Goal: Task Accomplishment & Management: Complete application form

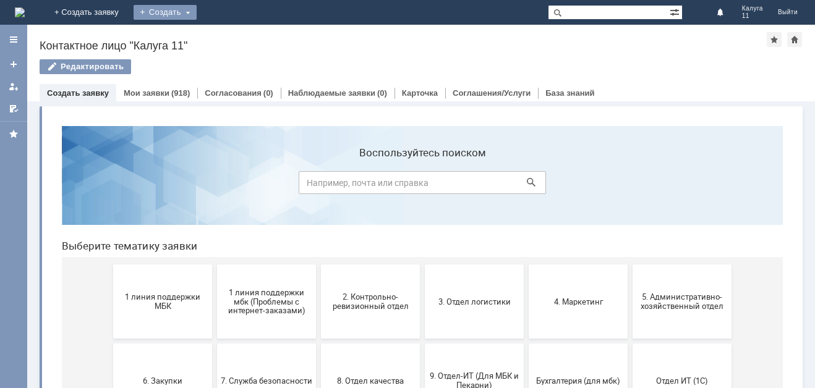
click at [197, 15] on div "Создать" at bounding box center [165, 12] width 63 height 15
click at [230, 34] on link "Заявка" at bounding box center [183, 37] width 94 height 15
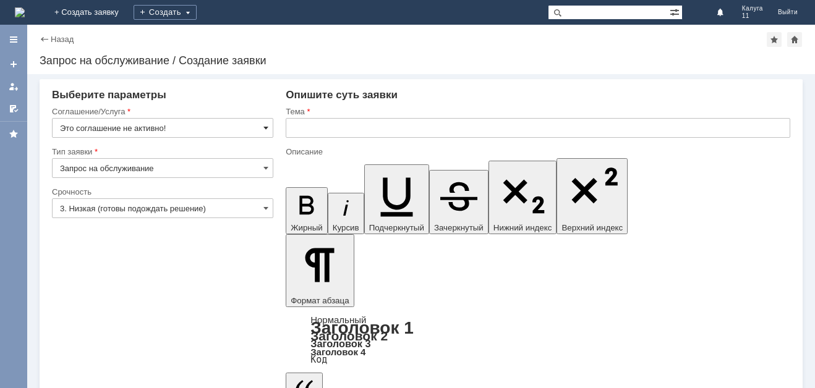
click at [266, 129] on span at bounding box center [265, 128] width 5 height 10
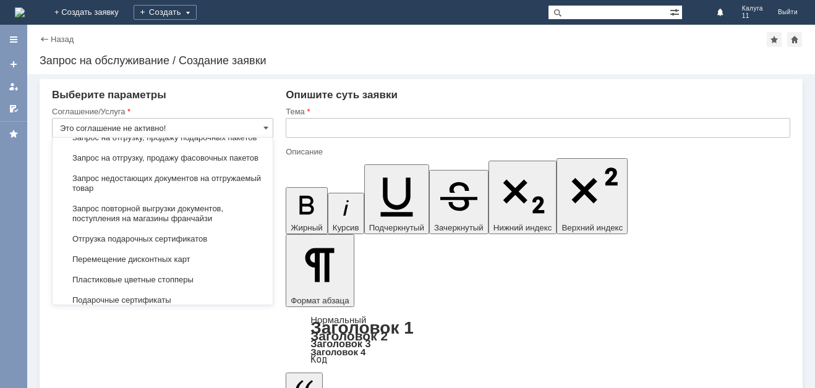
scroll to position [494, 0]
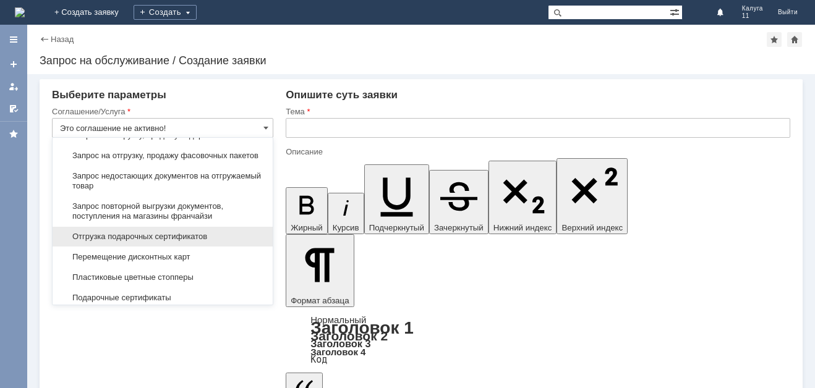
click at [177, 242] on span "Отгрузка подарочных сертификатов" at bounding box center [162, 237] width 205 height 10
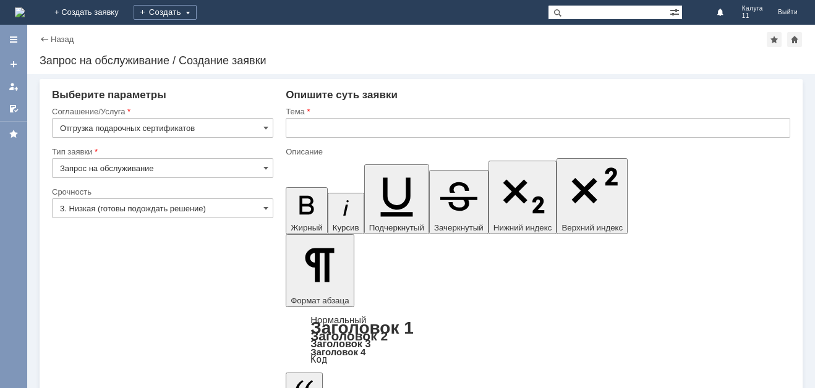
type input "Отгрузка подарочных сертификатов"
click at [267, 206] on span at bounding box center [265, 208] width 5 height 10
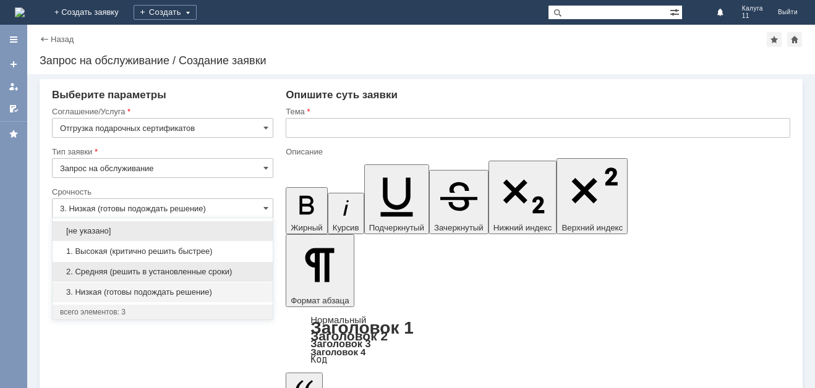
click at [233, 269] on span "2. Средняя (решить в установленные сроки)" at bounding box center [162, 272] width 205 height 10
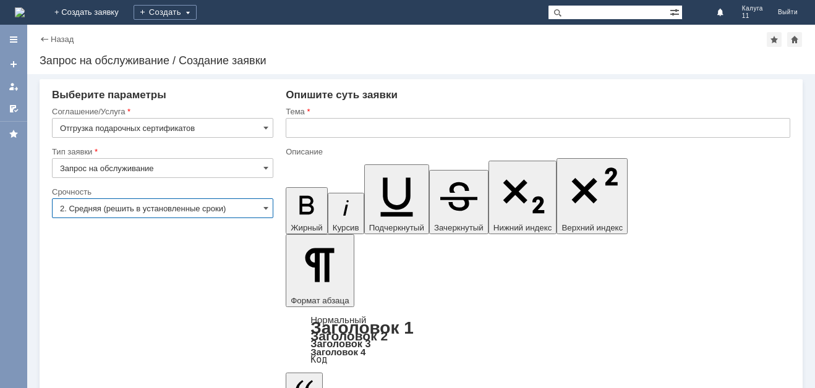
type input "2. Средняя (решить в установленные сроки)"
click at [312, 125] on input "text" at bounding box center [538, 128] width 504 height 20
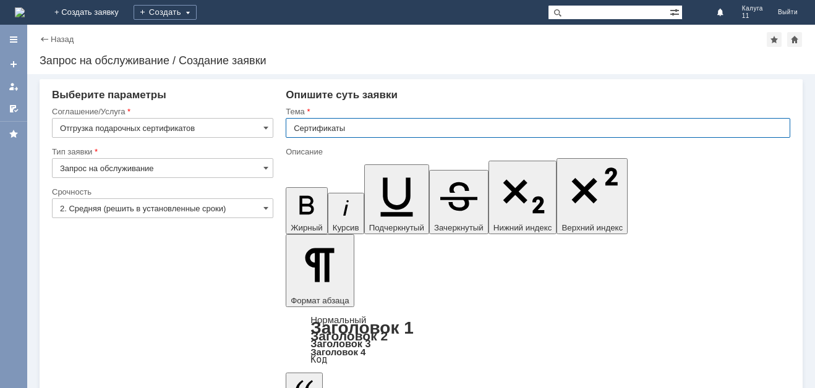
type input "Сертификаты"
